Goal: Information Seeking & Learning: Learn about a topic

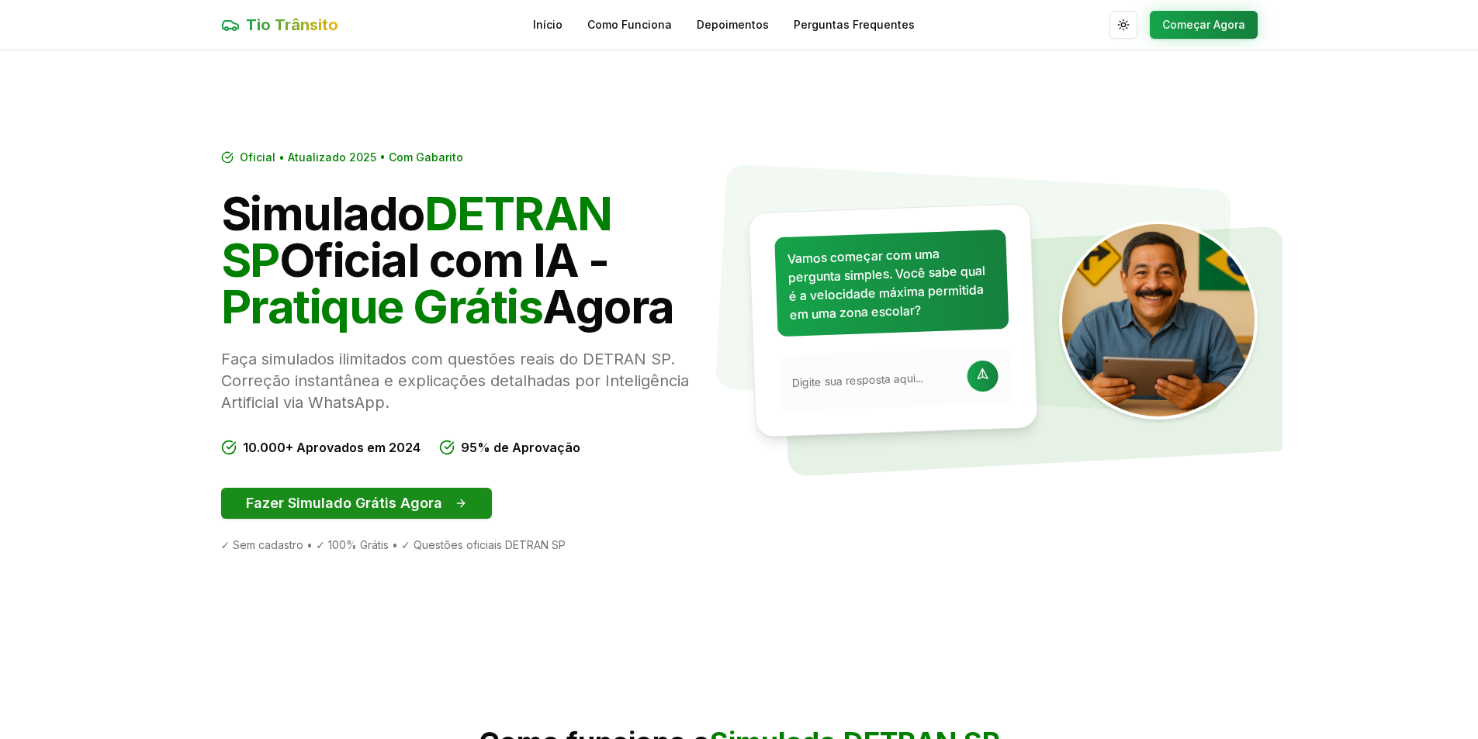
click at [358, 507] on button "Fazer Simulado Grátis Agora" at bounding box center [356, 503] width 271 height 31
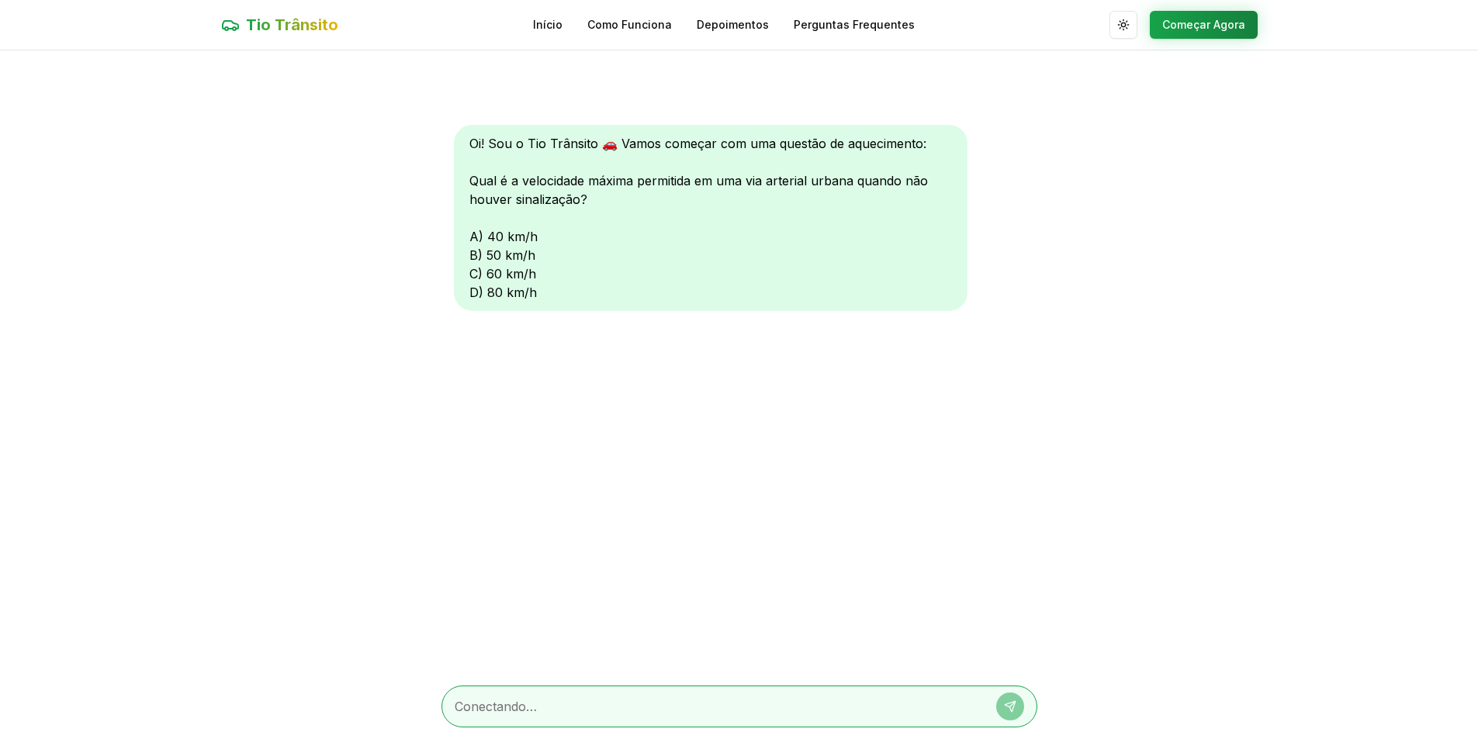
scroll to position [1, 0]
drag, startPoint x: 514, startPoint y: 172, endPoint x: 639, endPoint y: 208, distance: 129.9
click at [639, 208] on div "Oi! Sou o Tio Trânsito 🚗 Vamos começar com uma questão de aquecimento: Qual é a…" at bounding box center [711, 217] width 514 height 186
click at [583, 706] on textarea at bounding box center [718, 706] width 526 height 19
type textarea "a"
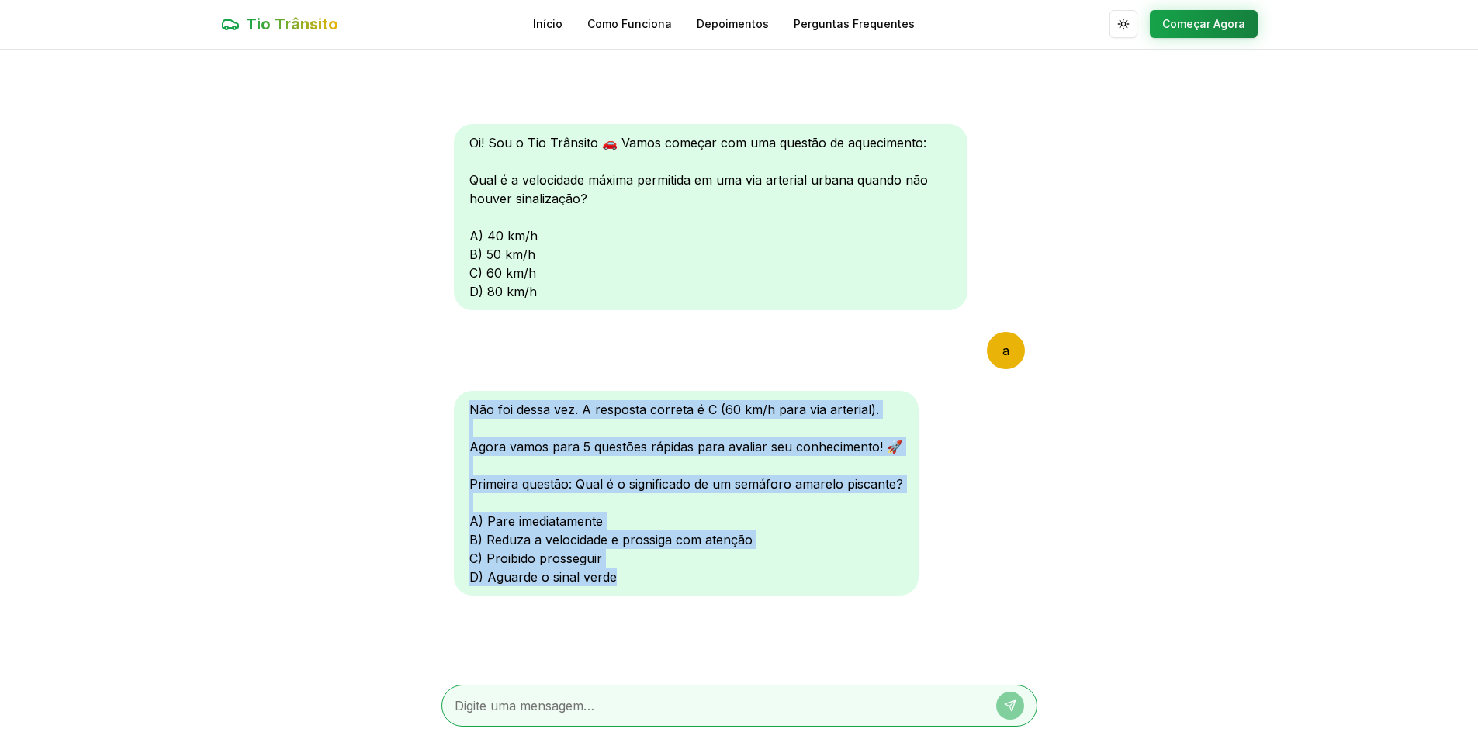
drag, startPoint x: 471, startPoint y: 415, endPoint x: 660, endPoint y: 587, distance: 255.4
click at [656, 588] on div "Não foi dessa vez. A resposta correta é C (60 km/h para via arterial). Agora va…" at bounding box center [686, 493] width 465 height 205
click at [1341, 524] on main "Oi! Sou o Tio Trânsito 🚗 Vamos começar com uma questão de aquecimento: Qual é a…" at bounding box center [739, 395] width 1478 height 690
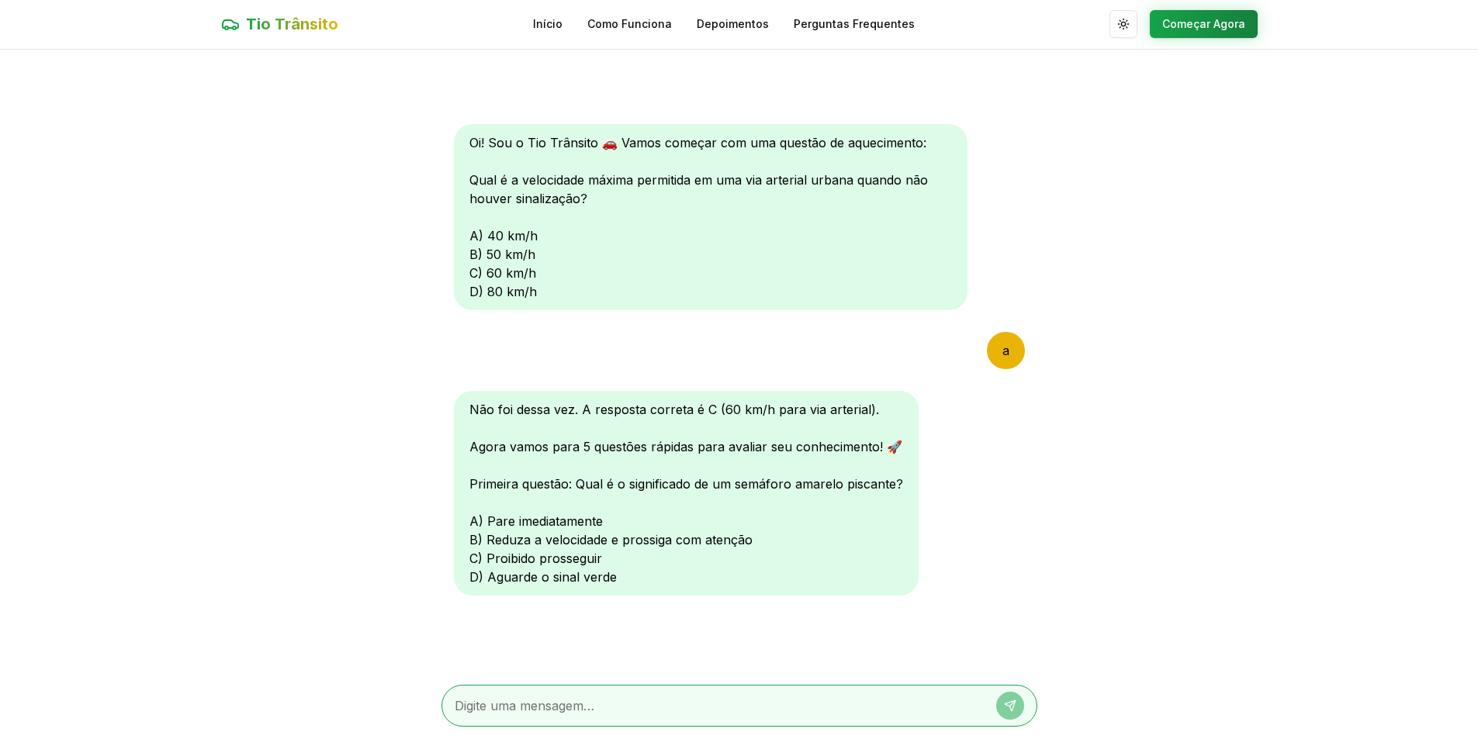
scroll to position [0, 0]
